Goal: Obtain resource: Download file/media

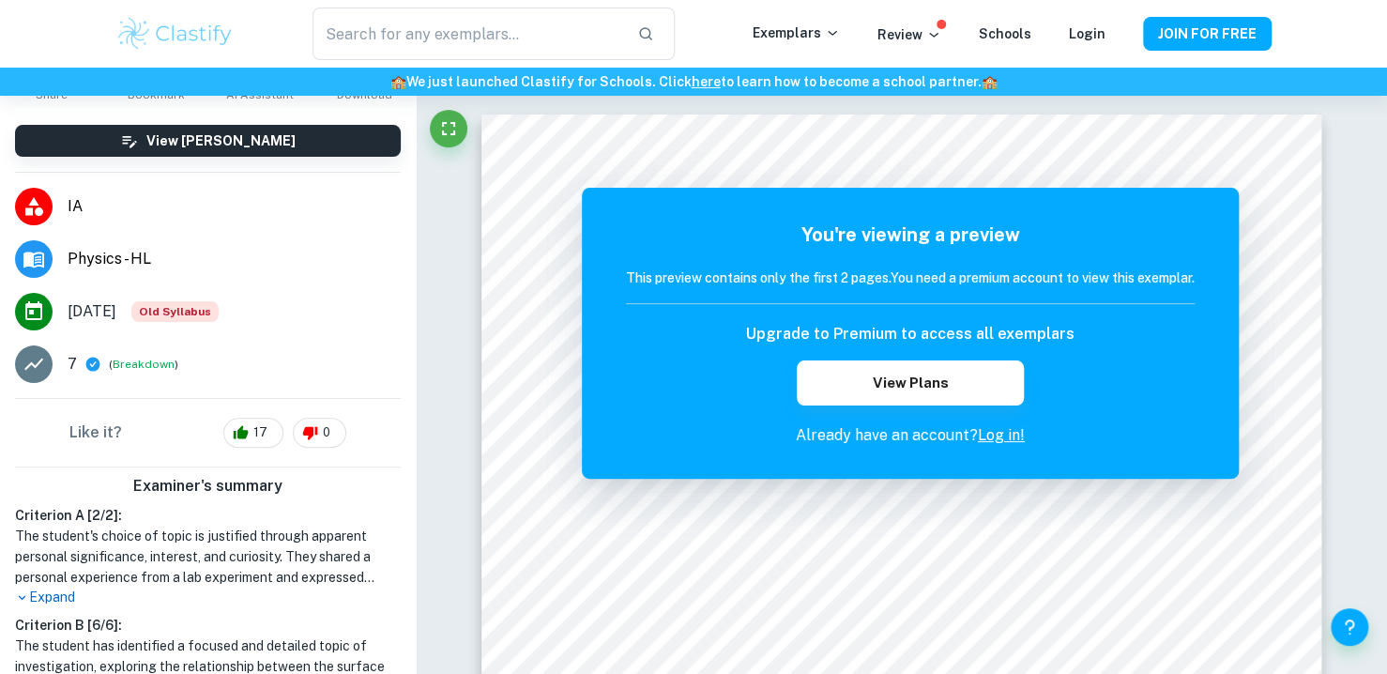
click at [297, 49] on div "​" at bounding box center [494, 34] width 518 height 53
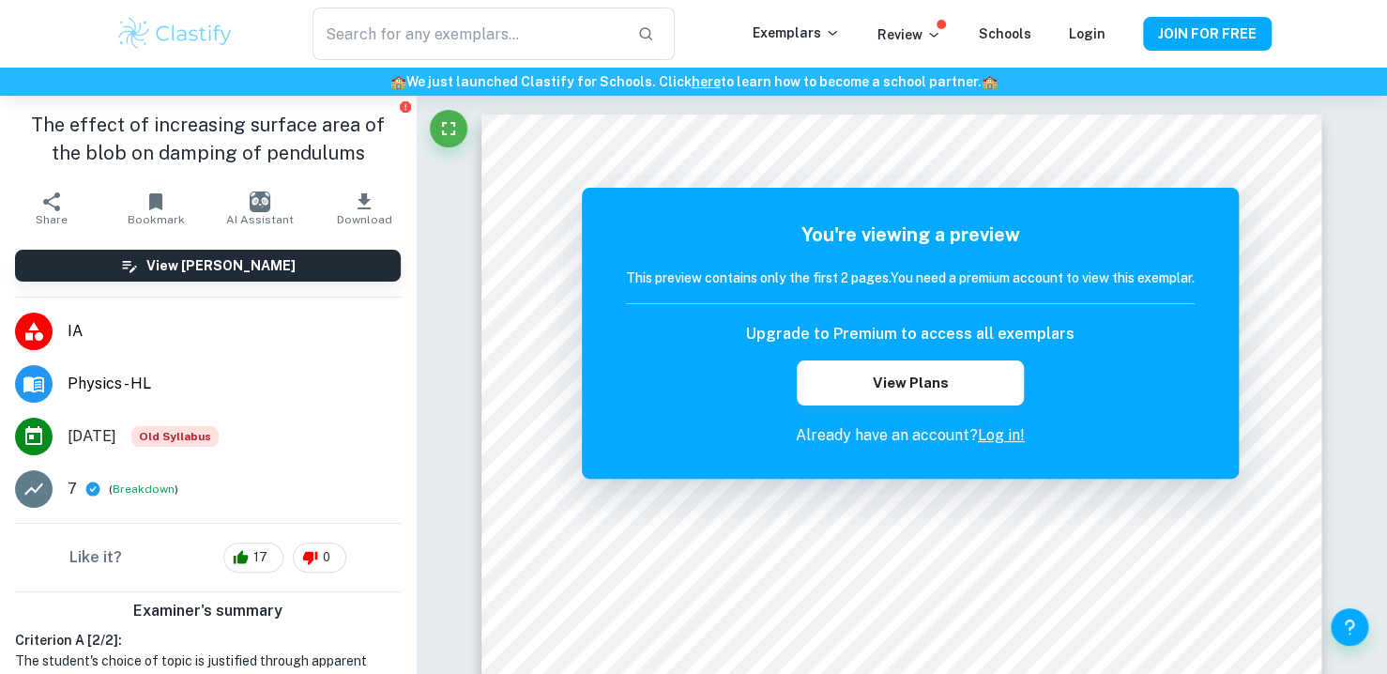
click at [371, 213] on span "Download" at bounding box center [363, 219] width 55 height 13
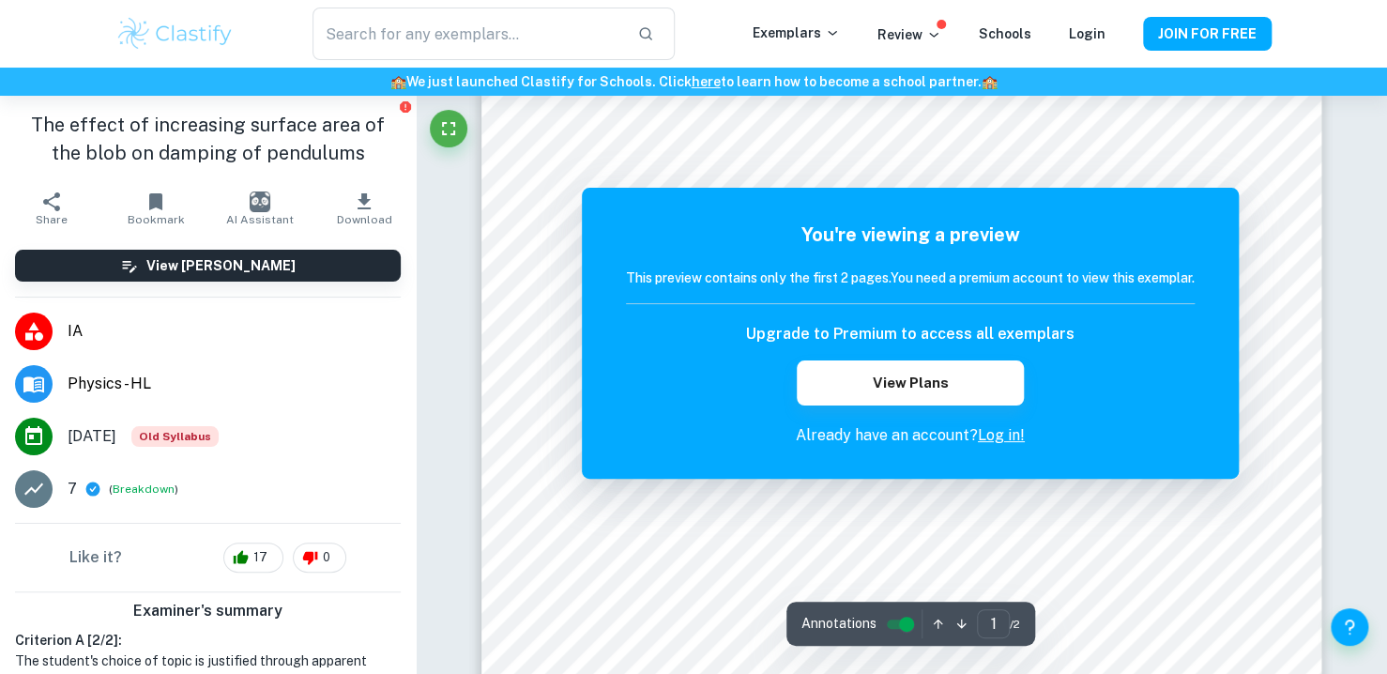
scroll to position [250, 0]
